Goal: Task Accomplishment & Management: Use online tool/utility

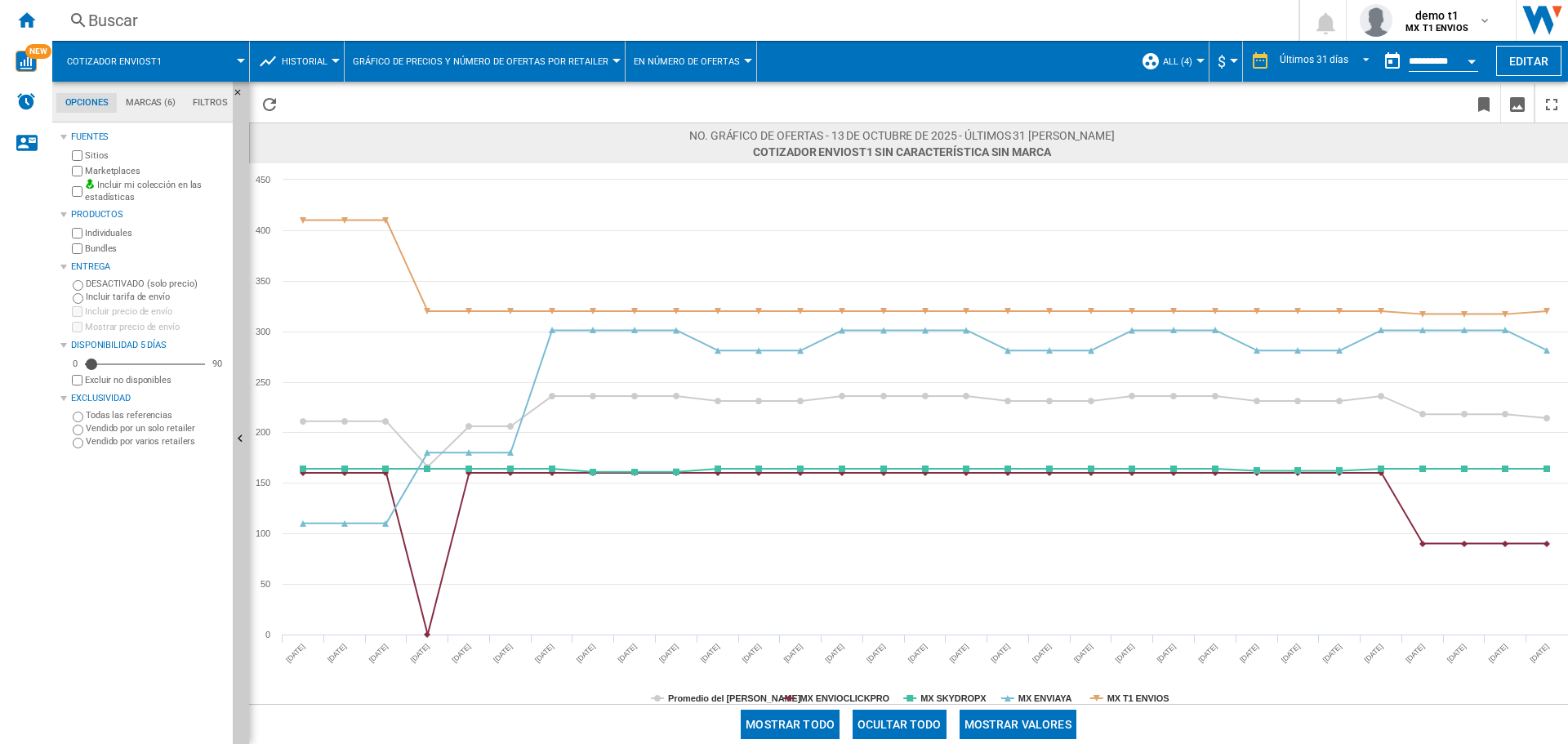
click at [1062, 721] on button "Mostrar valores" at bounding box center [1018, 724] width 117 height 30
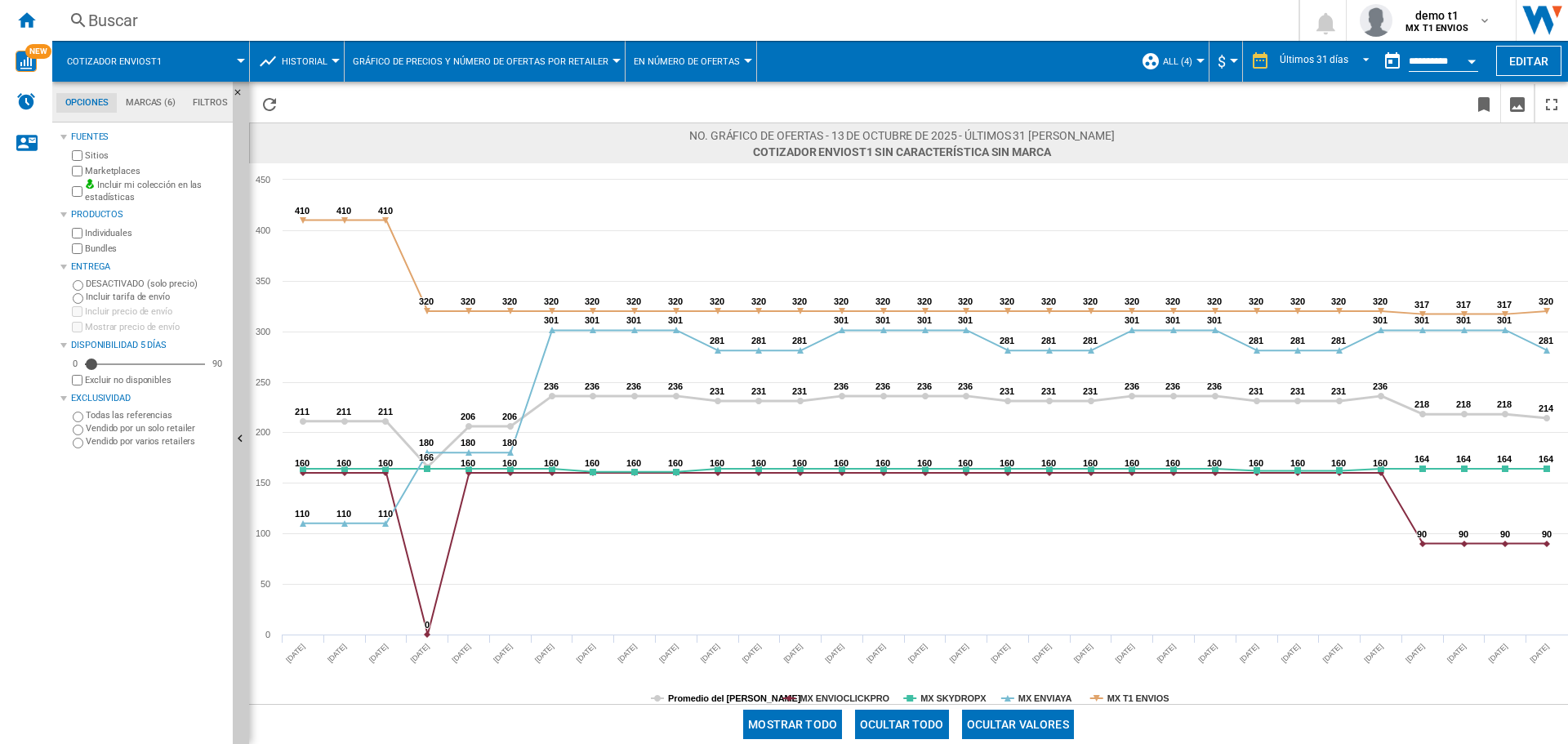
click at [739, 693] on tspan "Promedio del mercado" at bounding box center [734, 698] width 133 height 10
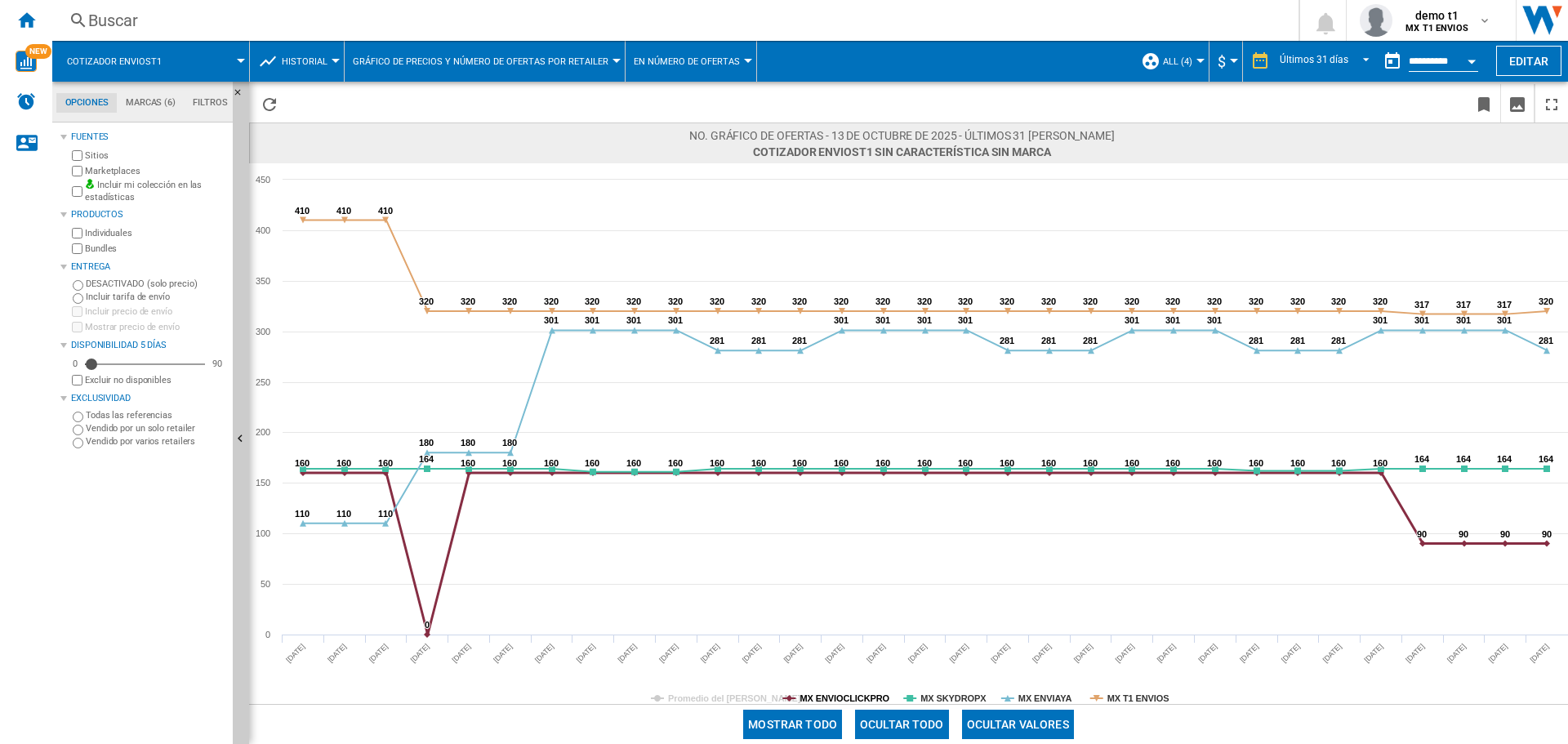
click at [828, 697] on tspan "MX ENVIOCLICKPRO" at bounding box center [844, 698] width 90 height 10
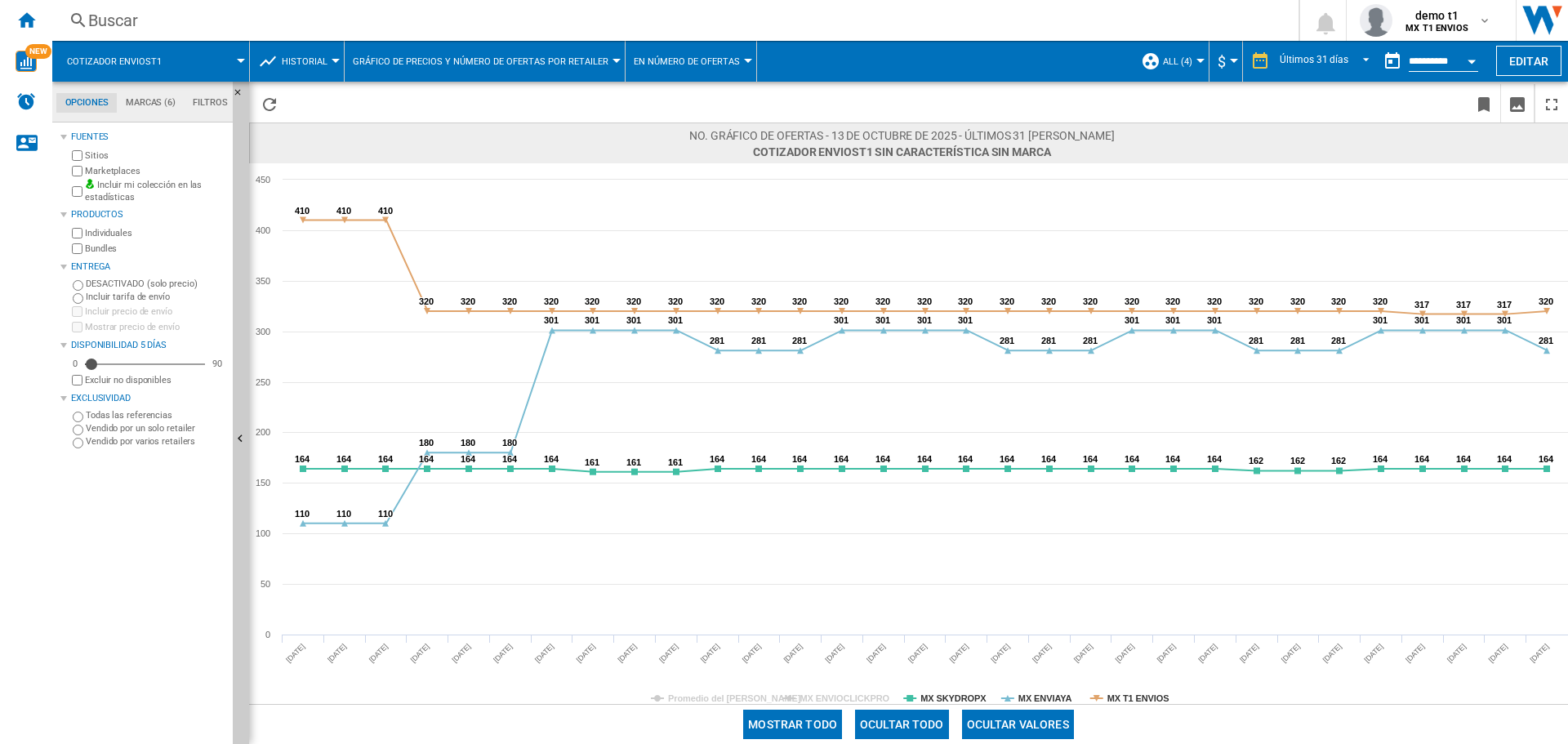
click at [828, 694] on tspan "MX ENVIOCLICKPRO" at bounding box center [844, 698] width 90 height 10
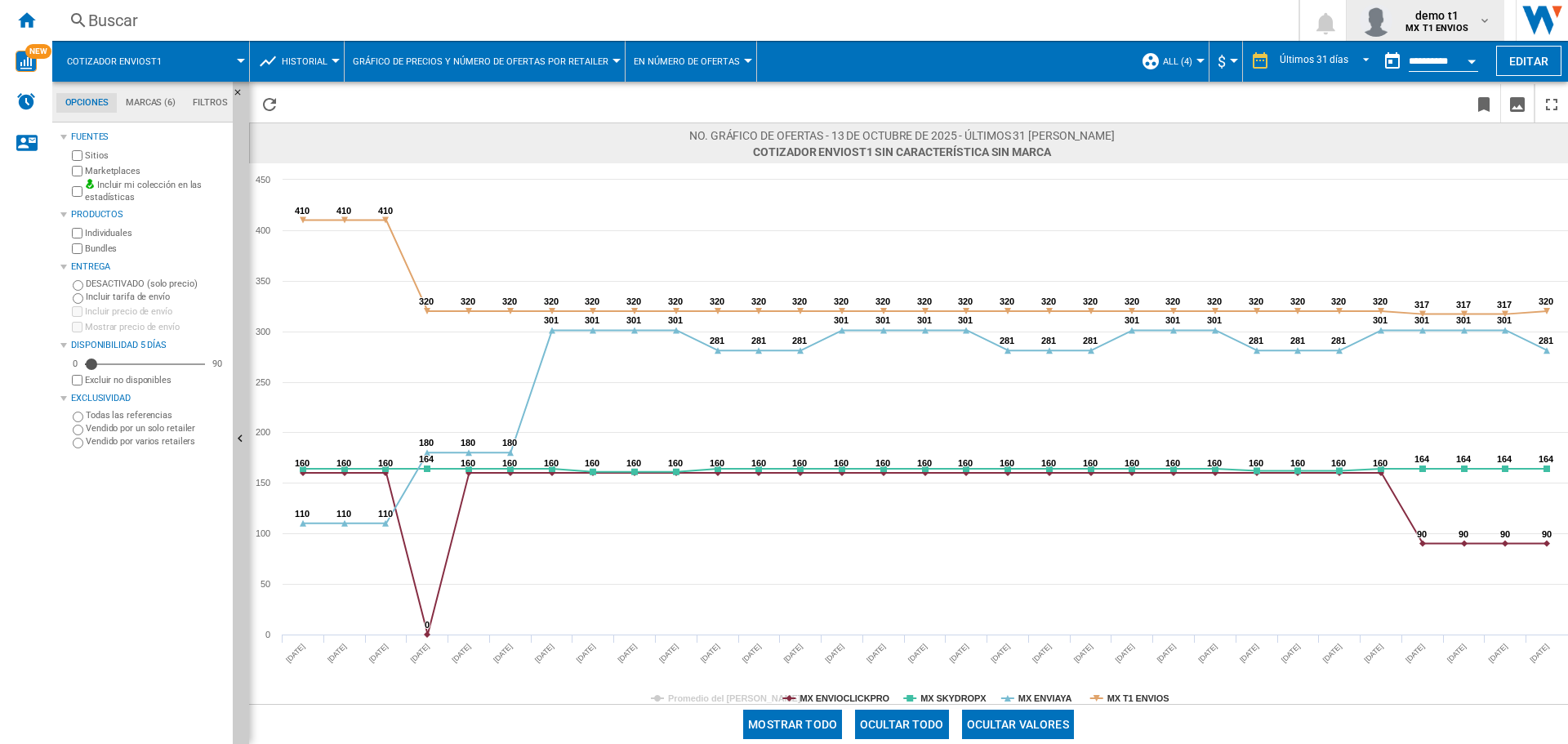
click at [1396, 9] on div "button" at bounding box center [1380, 21] width 40 height 33
click at [1425, 144] on button "Cerrar sesión" at bounding box center [1425, 143] width 157 height 33
